Goal: Task Accomplishment & Management: Complete application form

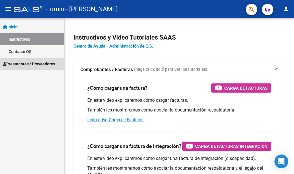
click at [43, 63] on span "Prestadores / Proveedores" at bounding box center [29, 64] width 52 height 6
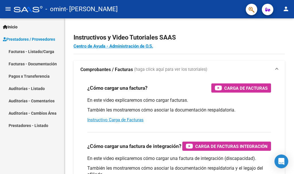
click at [39, 52] on link "Facturas - Listado/Carga" at bounding box center [32, 51] width 64 height 12
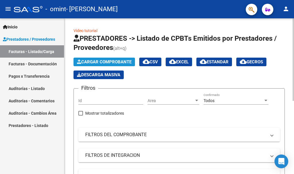
click at [125, 58] on button "Cargar Comprobante" at bounding box center [103, 62] width 61 height 9
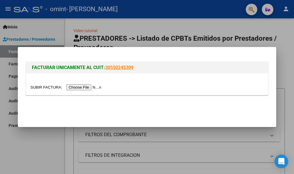
click at [88, 88] on input "file" at bounding box center [66, 87] width 73 height 6
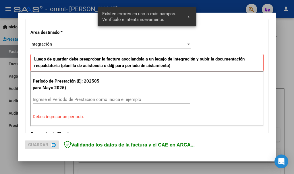
scroll to position [132, 0]
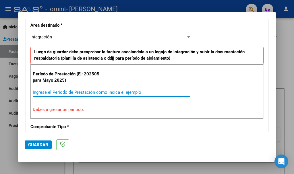
click at [100, 92] on input "Ingrese el Período de Prestación como indica el ejemplo" at bounding box center [111, 92] width 157 height 5
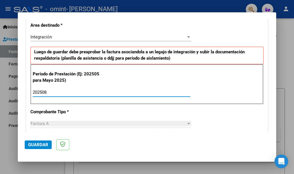
type input "202508"
click at [89, 123] on div "Factura A" at bounding box center [107, 123] width 155 height 5
click at [34, 146] on span "Guardar" at bounding box center [38, 144] width 20 height 5
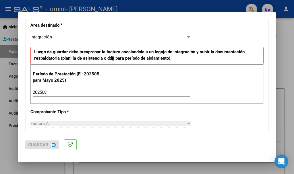
scroll to position [0, 0]
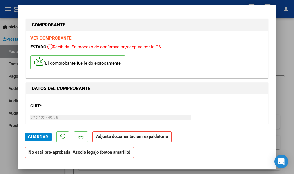
click at [116, 139] on p "Adjunte documentación respaldatoria" at bounding box center [131, 136] width 79 height 11
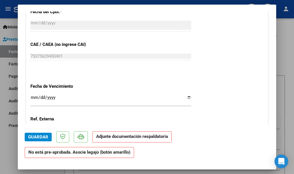
scroll to position [358, 0]
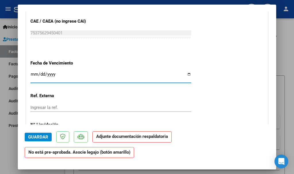
click at [33, 73] on input "Ingresar la fecha" at bounding box center [110, 76] width 161 height 9
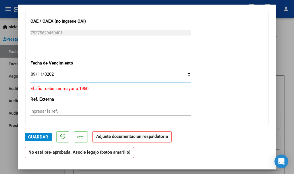
type input "[DATE]"
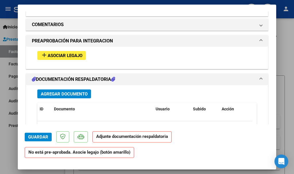
scroll to position [506, 0]
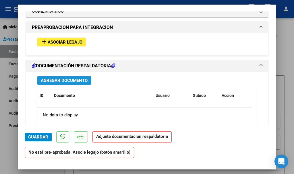
click at [76, 81] on span "Agregar Documento" at bounding box center [64, 80] width 47 height 5
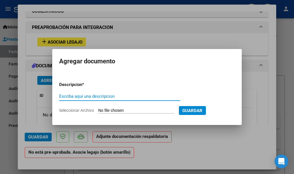
click at [77, 95] on input "Escriba aquí una descripcion" at bounding box center [119, 96] width 121 height 5
type input "ASISTENCIA"
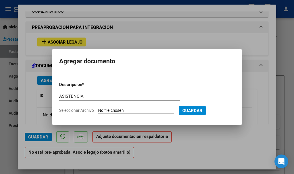
click at [113, 110] on input "Seleccionar Archivo" at bounding box center [136, 110] width 76 height 5
type input "C:\fakepath\ASISTENCIA [DATE] [PERSON_NAME].pdf"
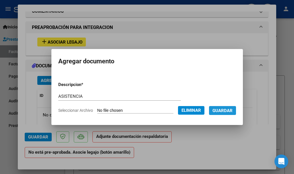
click at [221, 112] on span "Guardar" at bounding box center [222, 110] width 20 height 5
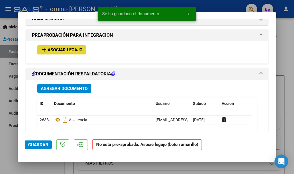
click at [78, 48] on span "Asociar Legajo" at bounding box center [65, 50] width 35 height 5
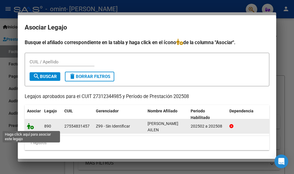
click at [30, 126] on icon at bounding box center [30, 126] width 7 height 6
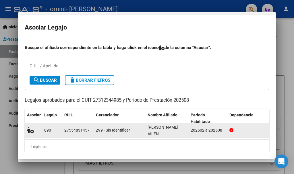
scroll to position [520, 0]
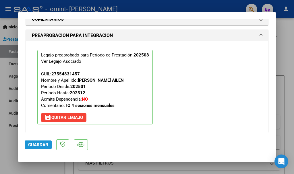
click at [42, 145] on span "Guardar" at bounding box center [38, 144] width 20 height 5
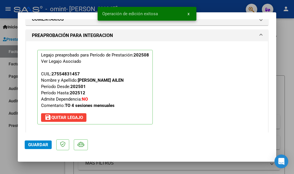
click at [42, 145] on span "Guardar" at bounding box center [38, 144] width 20 height 5
click at [189, 14] on span "x" at bounding box center [188, 13] width 2 height 5
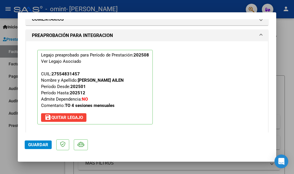
scroll to position [664, 0]
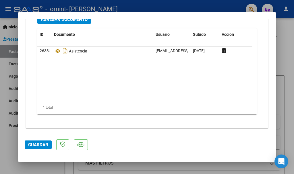
click at [42, 141] on button "Guardar" at bounding box center [38, 145] width 27 height 9
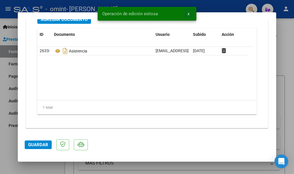
click at [190, 15] on button "x" at bounding box center [188, 14] width 11 height 10
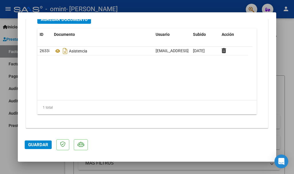
click at [291, 71] on div at bounding box center [147, 87] width 294 height 174
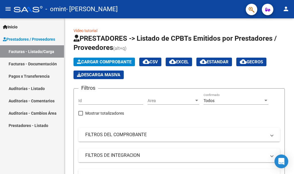
click at [31, 52] on link "Facturas - Listado/Carga" at bounding box center [32, 51] width 64 height 12
click at [16, 66] on link "Facturas - Documentación" at bounding box center [32, 64] width 64 height 12
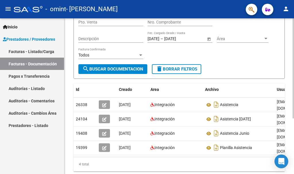
scroll to position [75, 0]
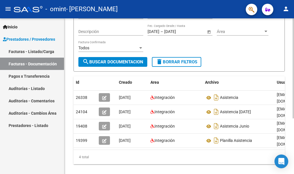
click at [293, 81] on div at bounding box center [292, 118] width 1 height 100
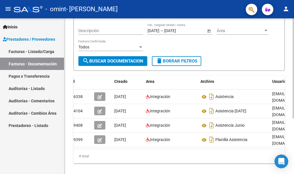
scroll to position [0, 0]
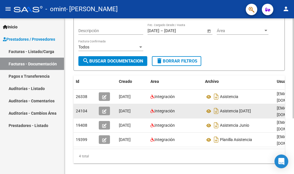
click at [118, 115] on datatable-body-cell "[DATE]" at bounding box center [132, 111] width 32 height 14
